Goal: Information Seeking & Learning: Learn about a topic

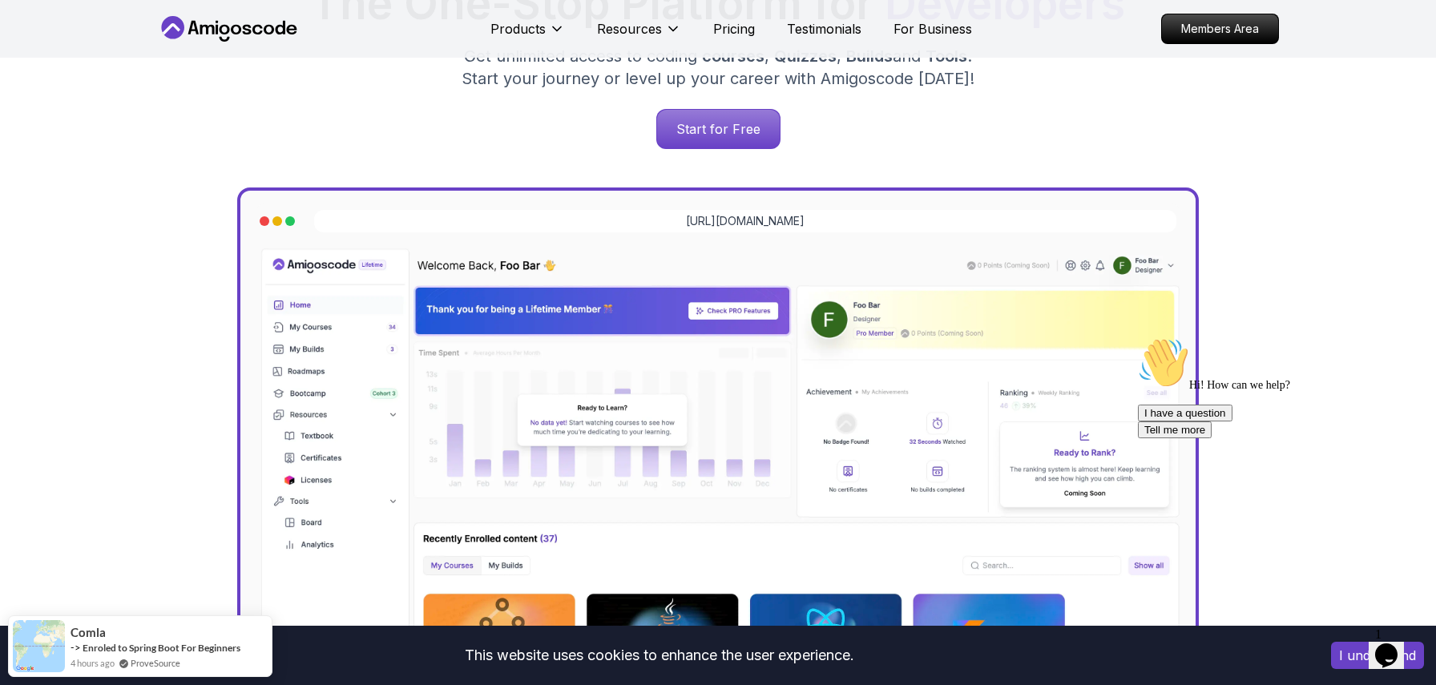
scroll to position [337, 0]
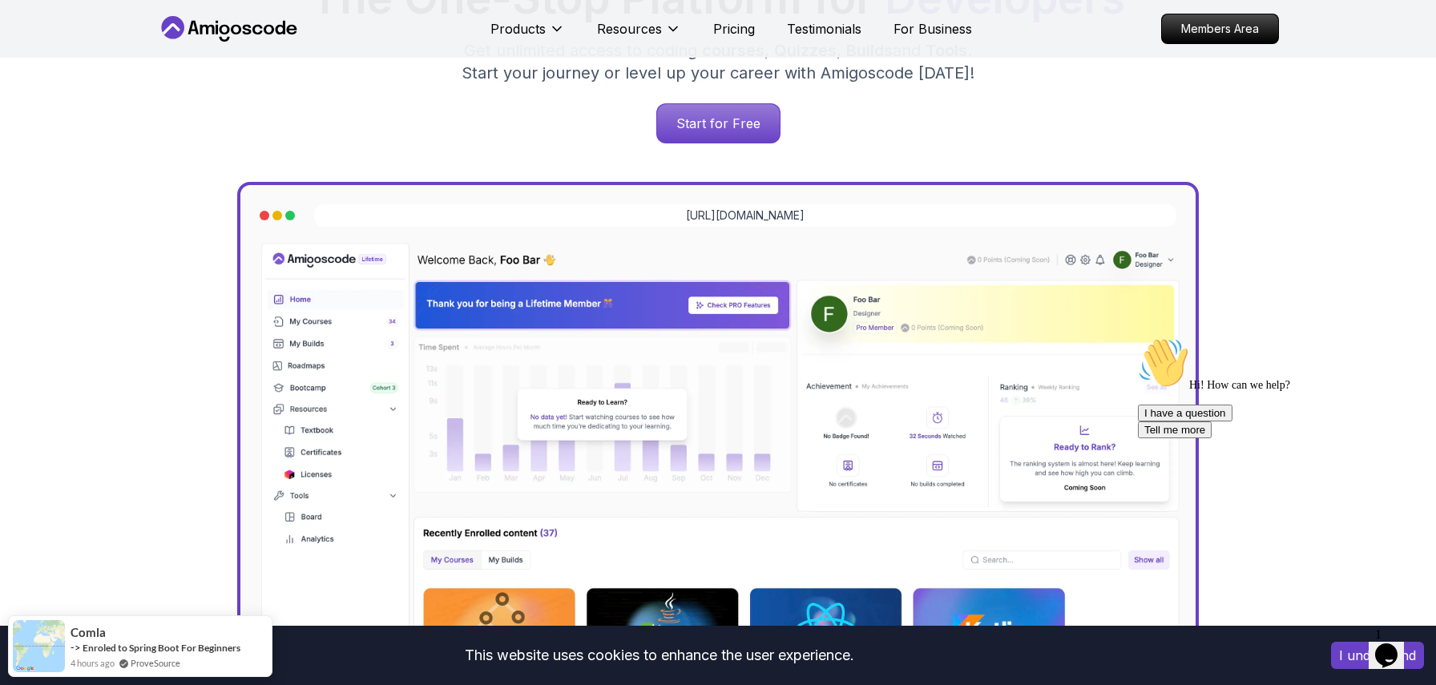
click at [1107, 68] on div "The One-Stop Platform for Developers Get unlimited access to coding courses , Q…" at bounding box center [718, 60] width 1097 height 168
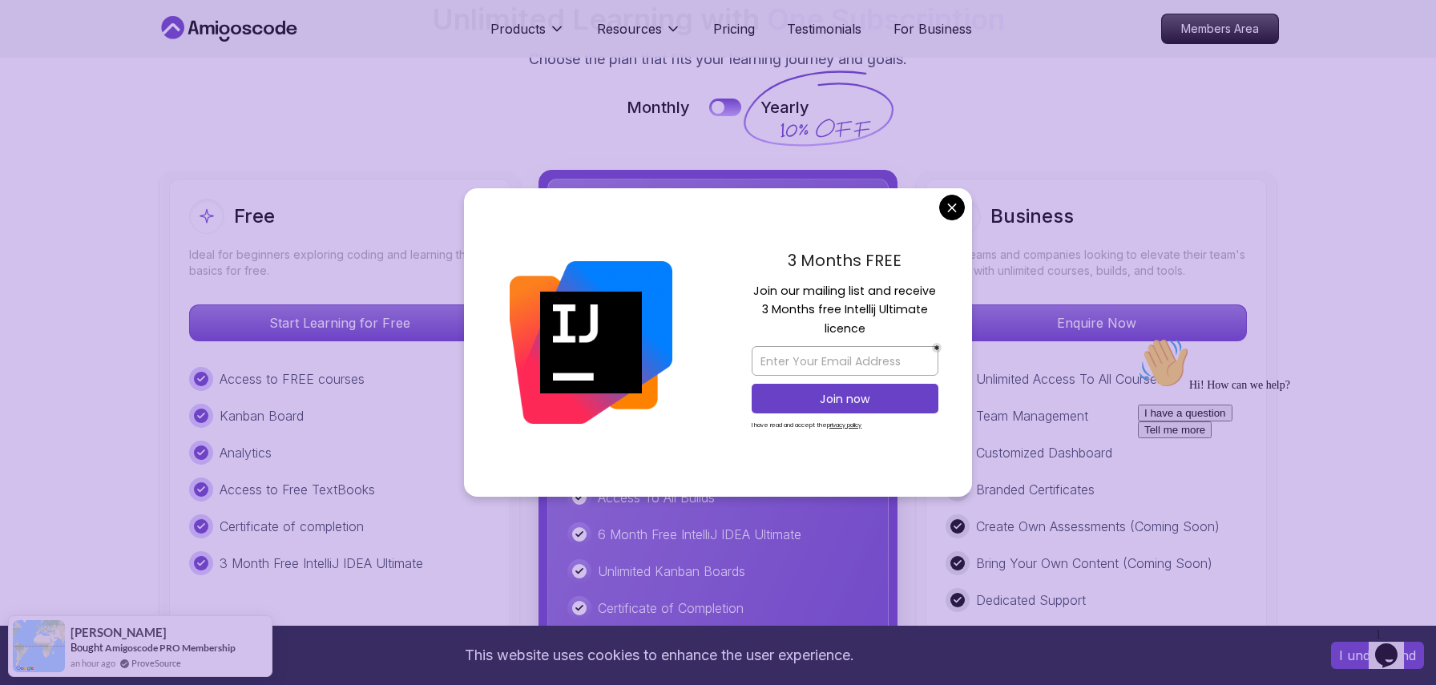
scroll to position [3580, 0]
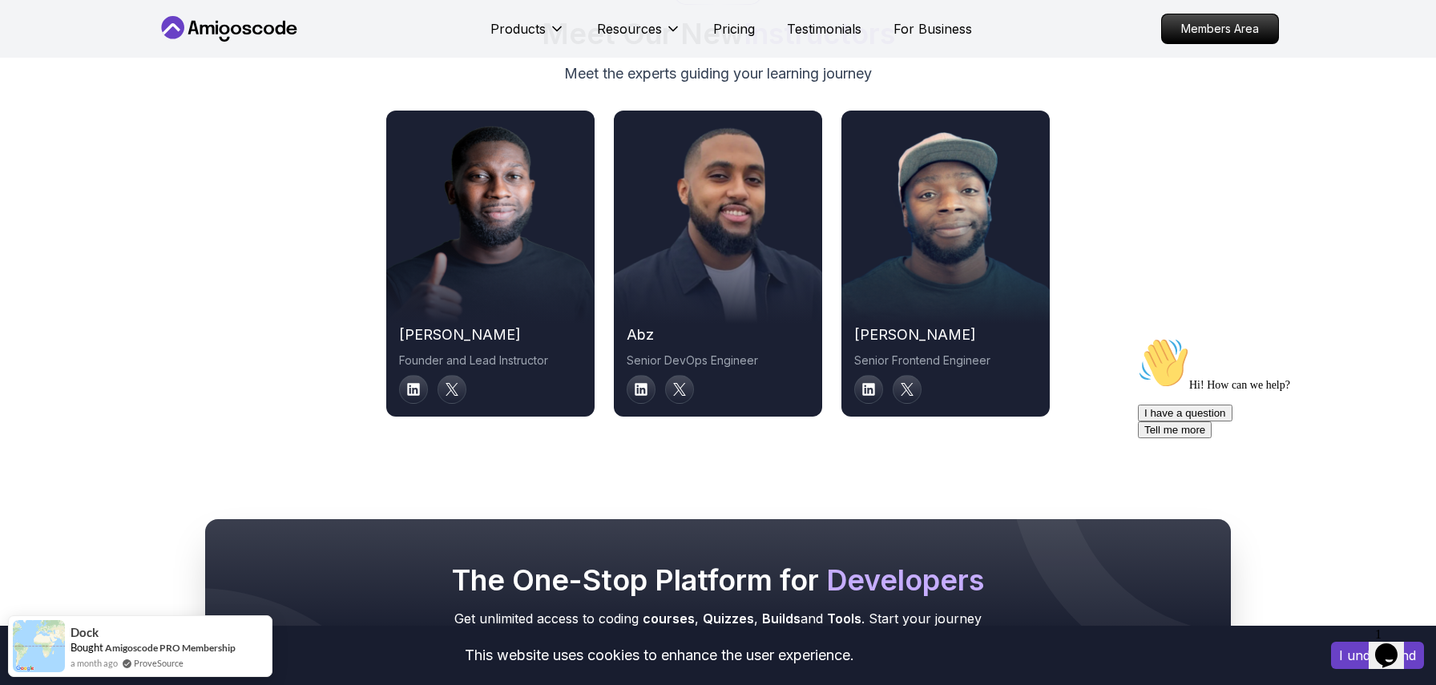
scroll to position [8125, 0]
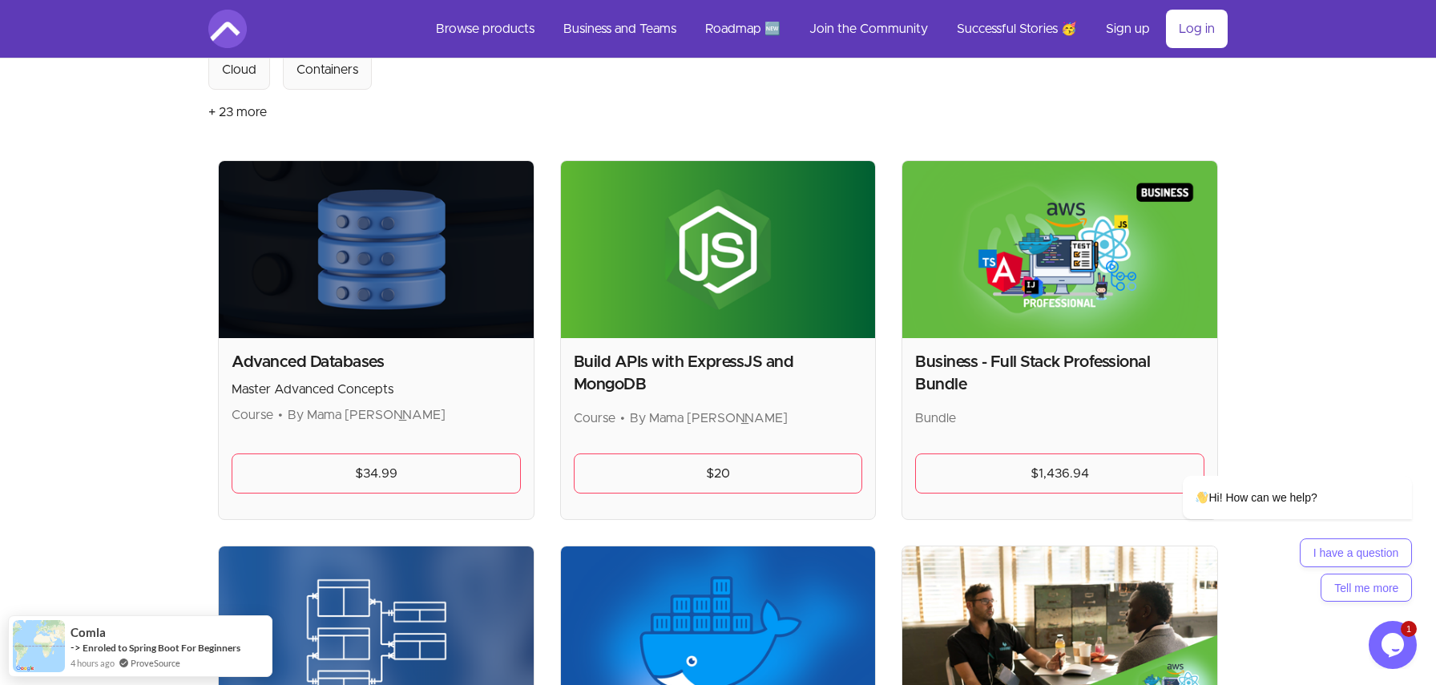
scroll to position [245, 0]
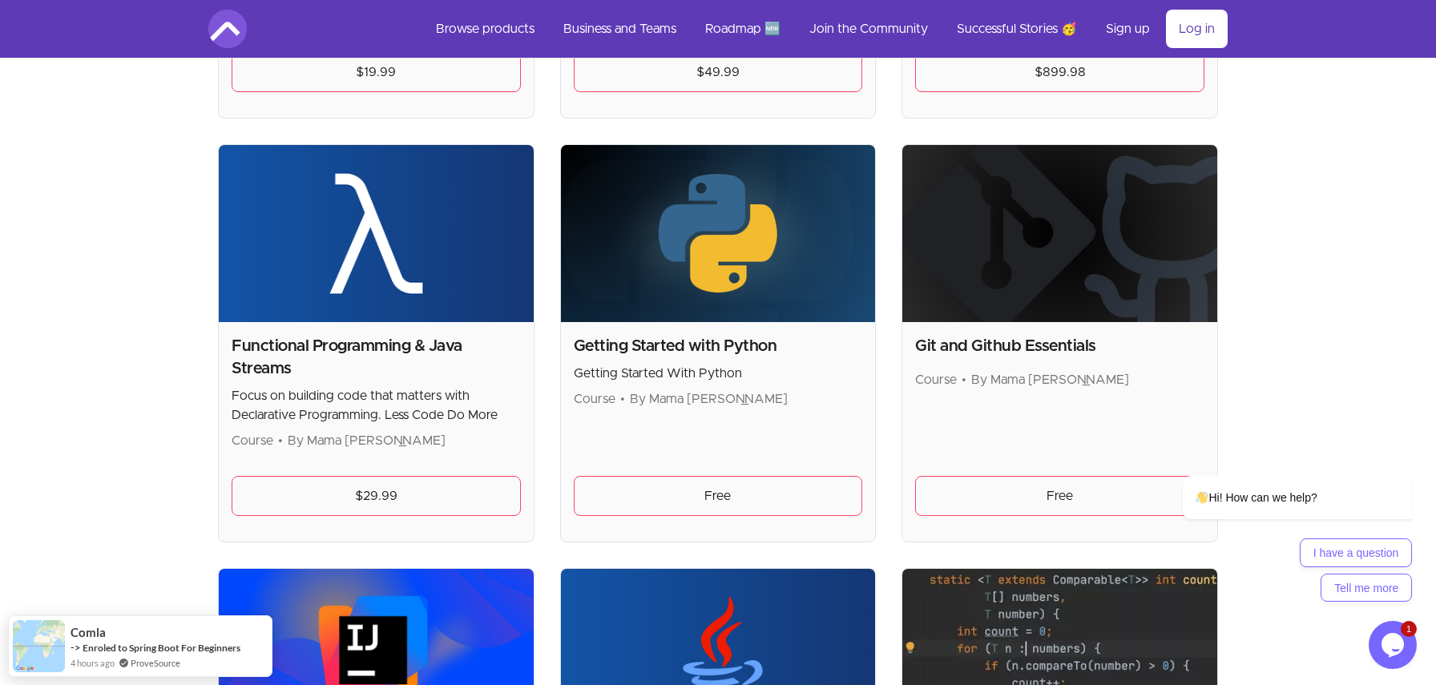
scroll to position [1051, 0]
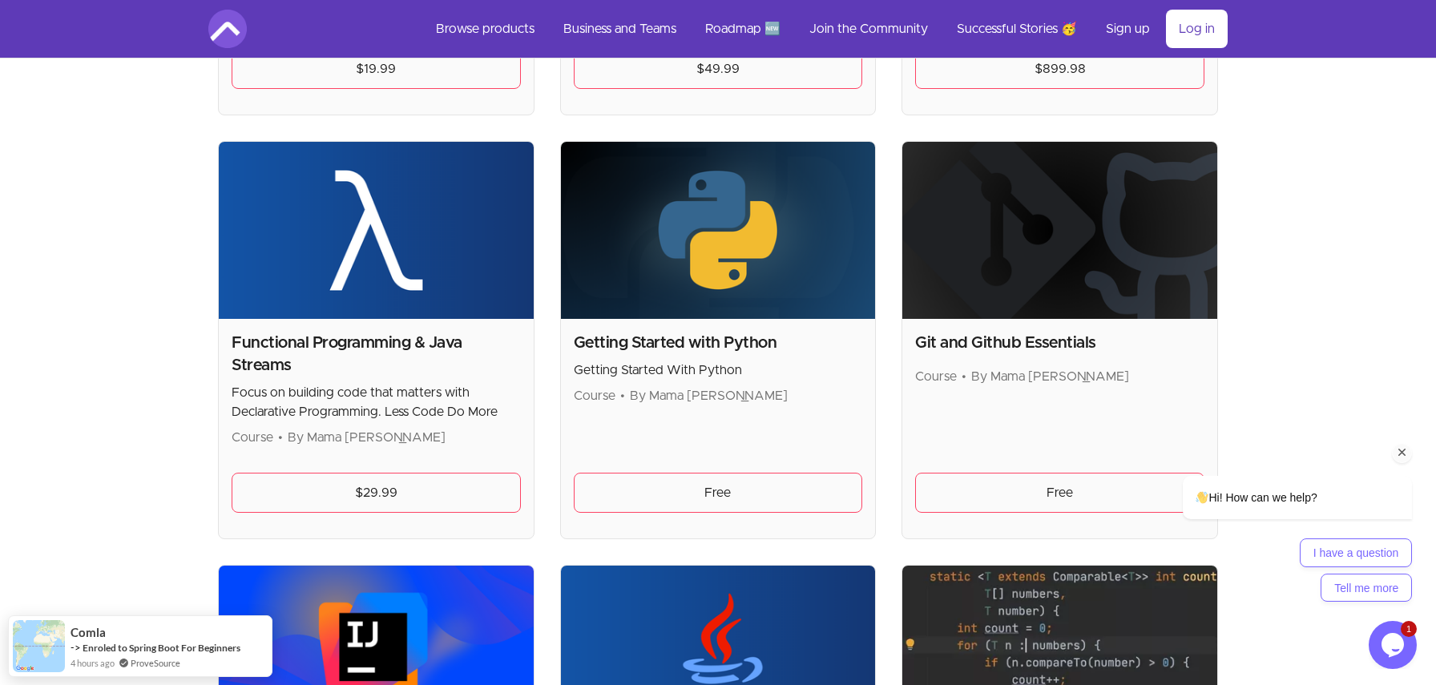
click at [1253, 386] on div "Hi! How can we help? I have a question Tell me more" at bounding box center [1276, 469] width 289 height 282
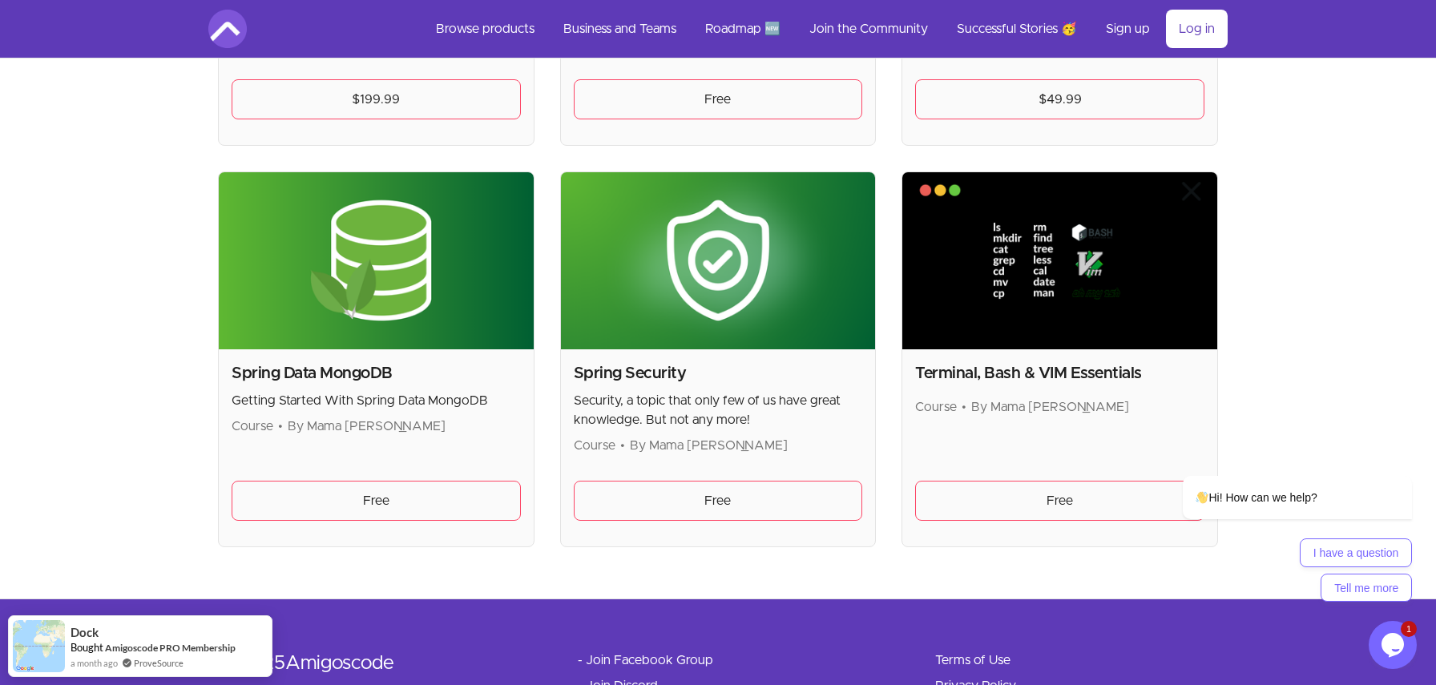
scroll to position [4233, 0]
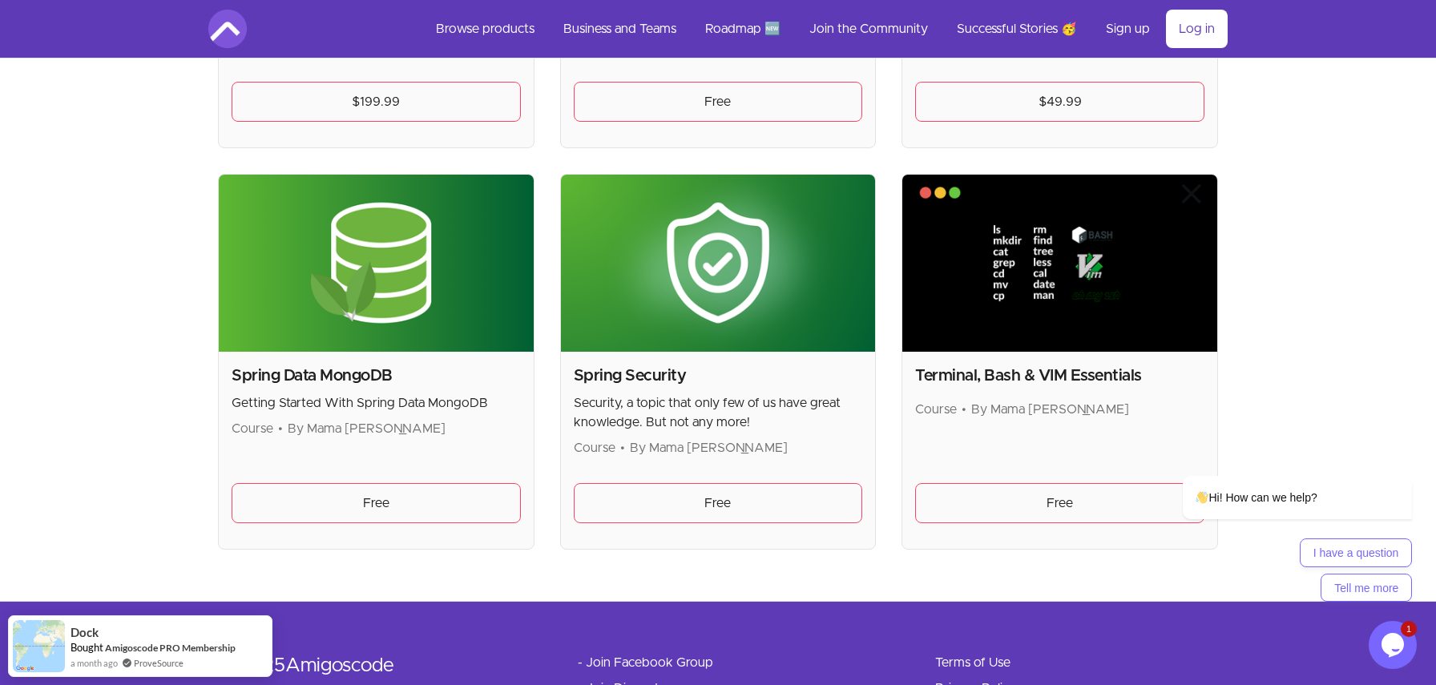
click at [1027, 333] on img at bounding box center [1060, 263] width 315 height 177
click at [456, 511] on link "Free" at bounding box center [376, 503] width 289 height 40
